Goal: Information Seeking & Learning: Learn about a topic

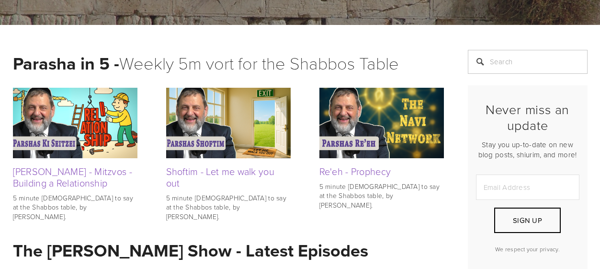
scroll to position [171, 0]
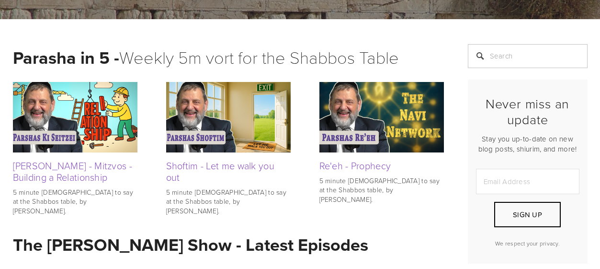
drag, startPoint x: 606, startPoint y: 36, endPoint x: 609, endPoint y: 54, distance: 18.0
click at [56, 101] on img at bounding box center [75, 117] width 125 height 70
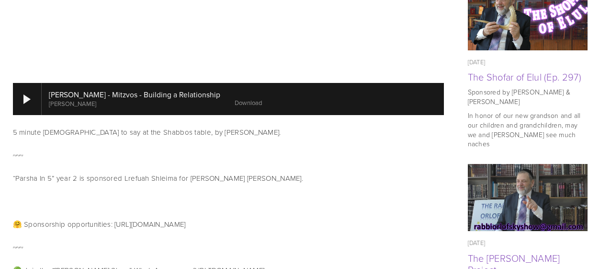
scroll to position [518, 0]
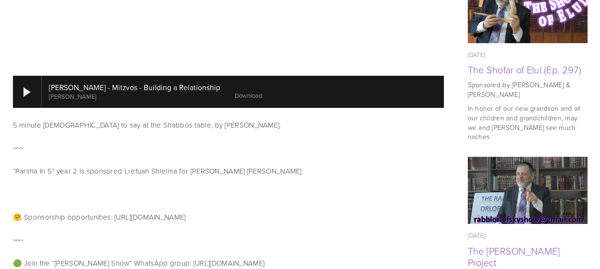
click at [22, 97] on div at bounding box center [27, 92] width 29 height 32
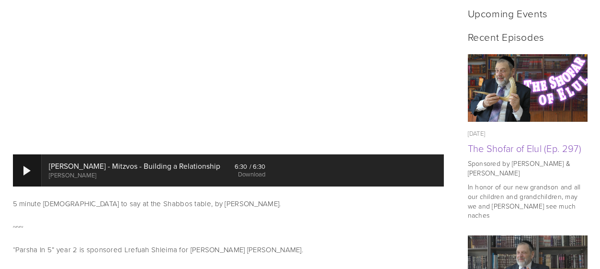
scroll to position [469, 0]
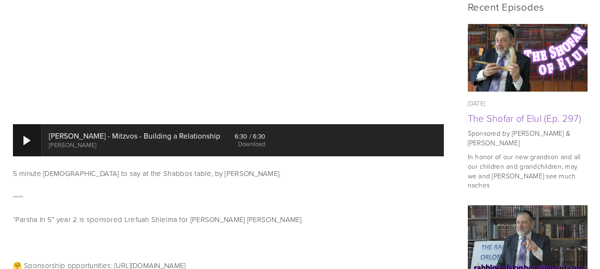
click at [26, 139] on div at bounding box center [26, 141] width 7 height 10
click at [22, 142] on div at bounding box center [27, 140] width 29 height 32
drag, startPoint x: 255, startPoint y: 140, endPoint x: 411, endPoint y: 133, distance: 156.3
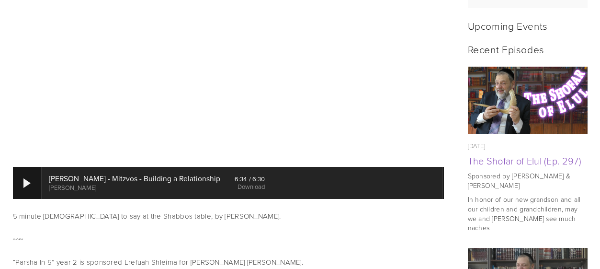
scroll to position [0, 0]
